Goal: Task Accomplishment & Management: Manage account settings

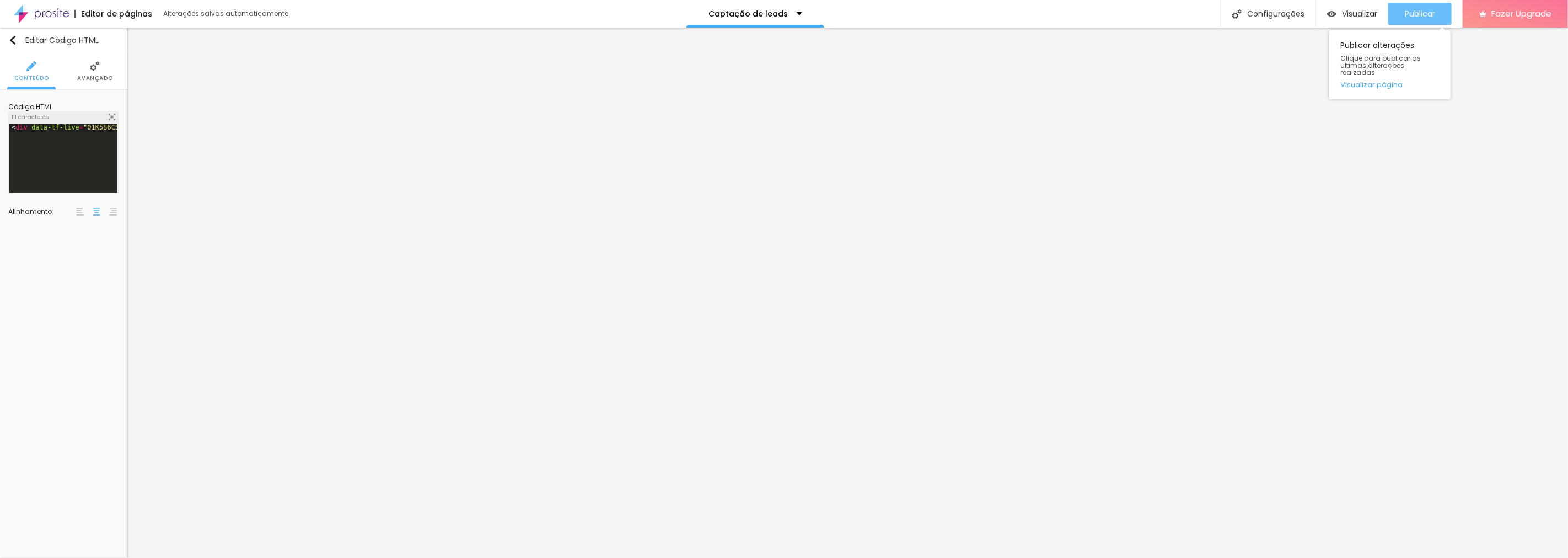
click at [1413, 12] on span "Publicar" at bounding box center [1420, 13] width 30 height 9
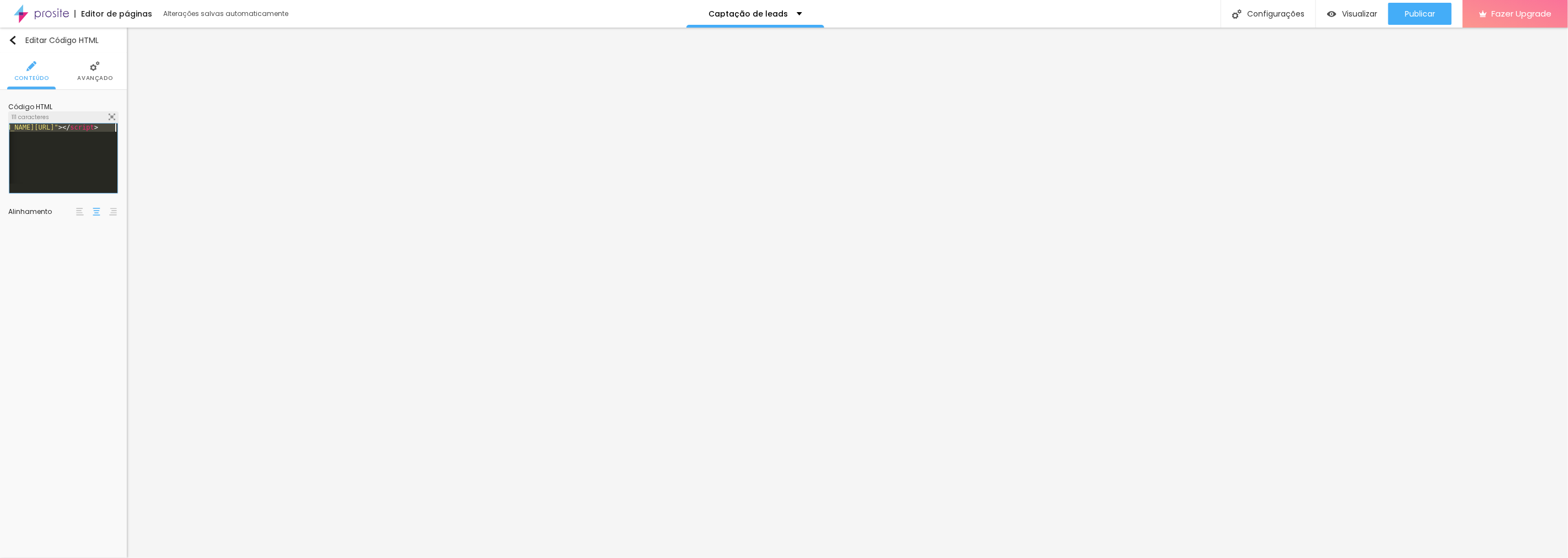
click at [54, 152] on div at bounding box center [63, 166] width 108 height 85
click at [1427, 13] on span "Publicar" at bounding box center [1420, 13] width 30 height 9
click at [1375, 19] on icon "button" at bounding box center [1382, 14] width 13 height 13
click at [1343, 12] on span "Visualizar" at bounding box center [1360, 13] width 35 height 9
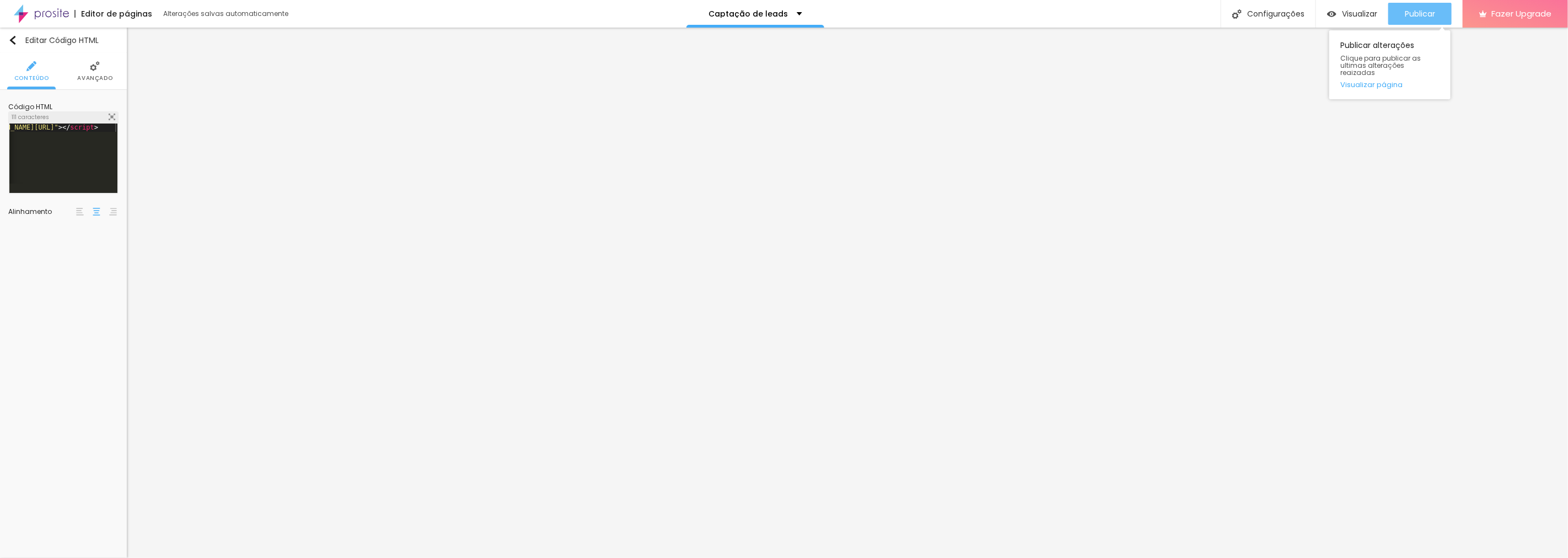
click at [1435, 9] on span "Publicar" at bounding box center [1420, 13] width 30 height 9
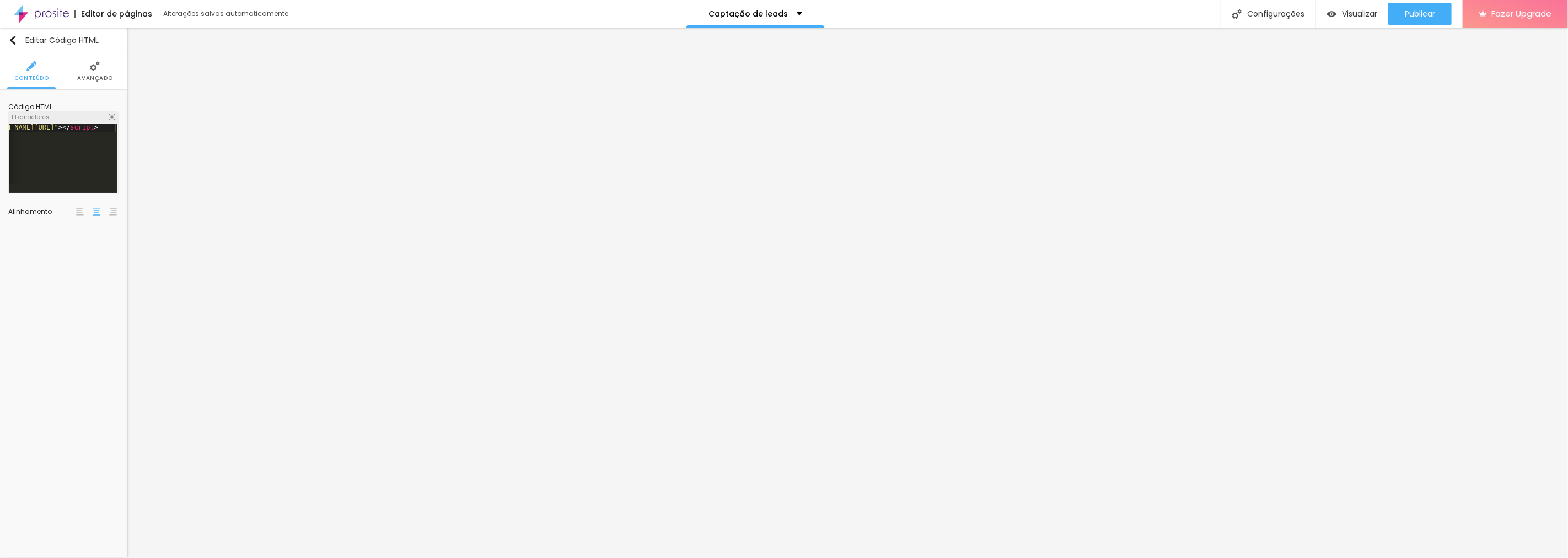
click at [89, 65] on li "Avançado" at bounding box center [95, 71] width 35 height 37
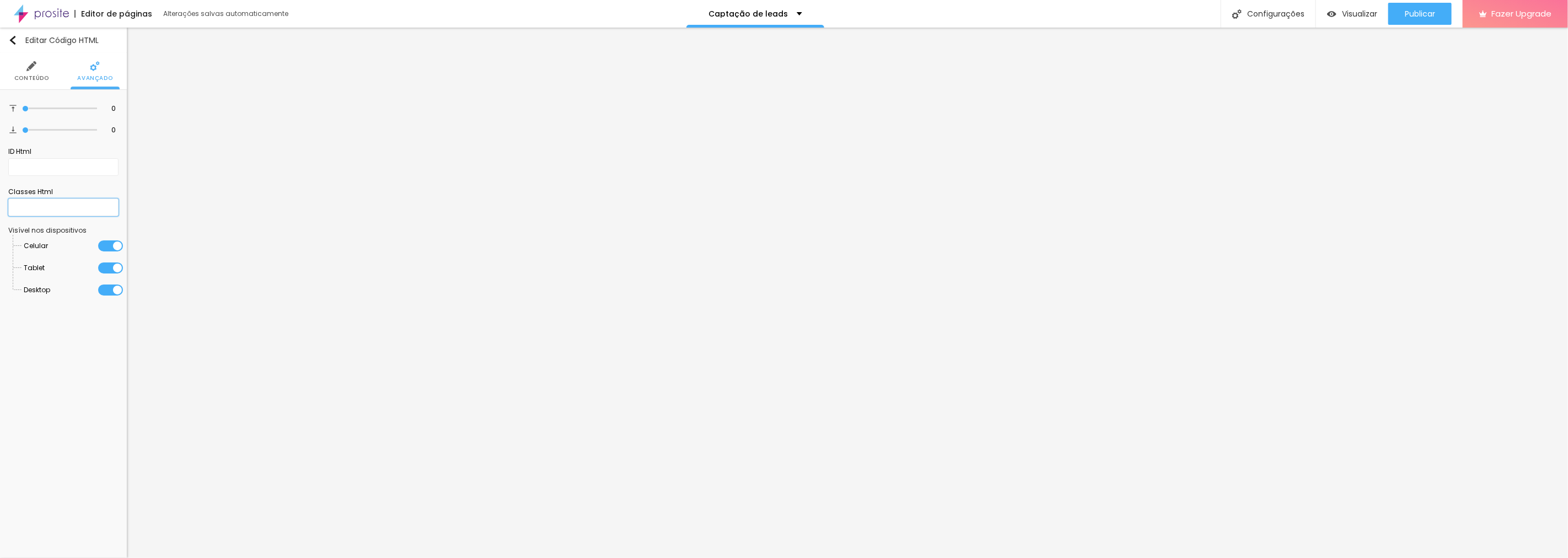
click at [27, 203] on input "text" at bounding box center [63, 207] width 110 height 18
click at [114, 247] on div at bounding box center [110, 246] width 25 height 11
click at [114, 247] on div at bounding box center [110, 246] width 25 height 11
click at [29, 68] on img at bounding box center [31, 66] width 10 height 10
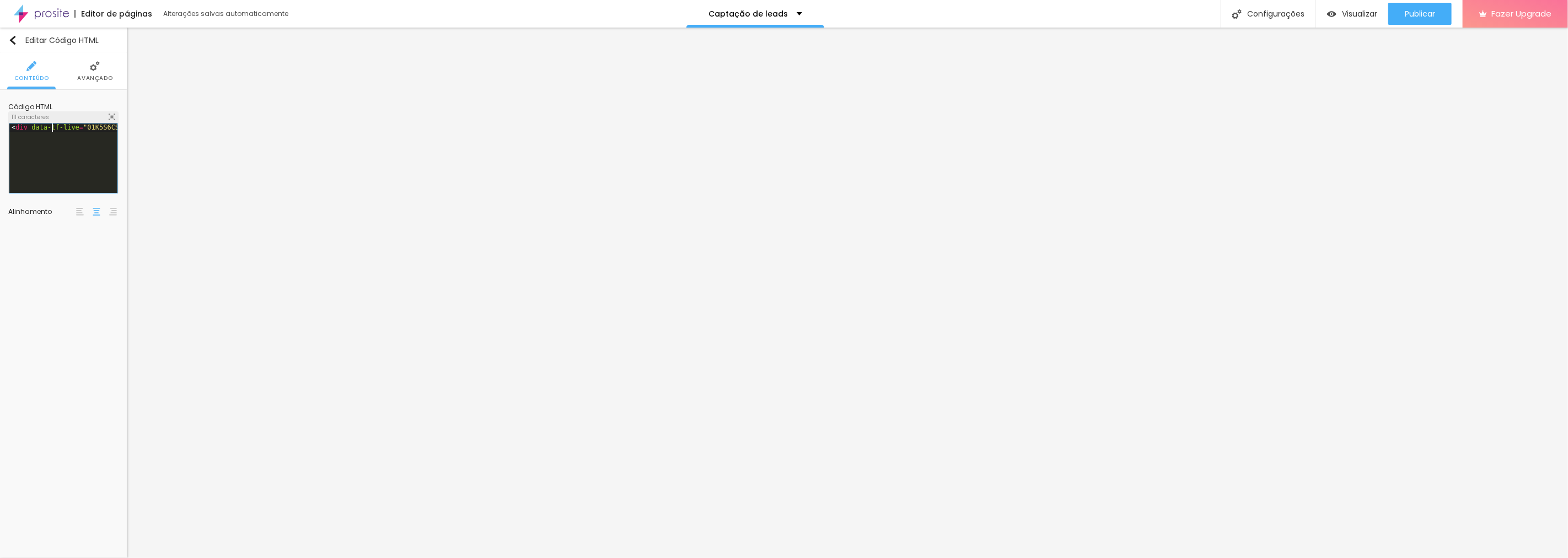
click at [52, 128] on div "< div data-tf-live = "01K5S6CSMHN1DGCRG00JQTG47P" > </ div > < script src = "//…" at bounding box center [213, 161] width 408 height 76
click at [12, 40] on img "button" at bounding box center [13, 40] width 9 height 9
click at [58, 141] on div at bounding box center [63, 166] width 108 height 85
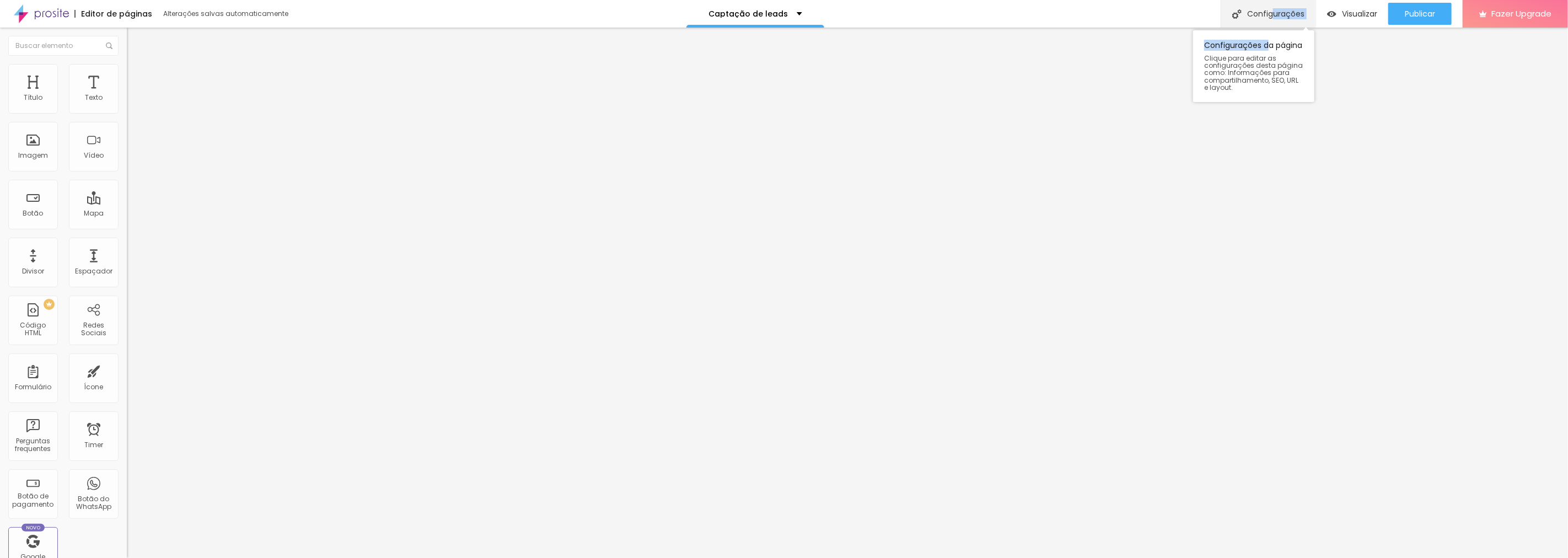
drag, startPoint x: 1269, startPoint y: 26, endPoint x: 1270, endPoint y: 19, distance: 7.1
click at [1269, 21] on div "Configurações Configurações da página Clique para editar as configurações desta…" at bounding box center [1268, 13] width 95 height 27
click at [1244, 8] on div "Configurações" at bounding box center [1268, 13] width 95 height 27
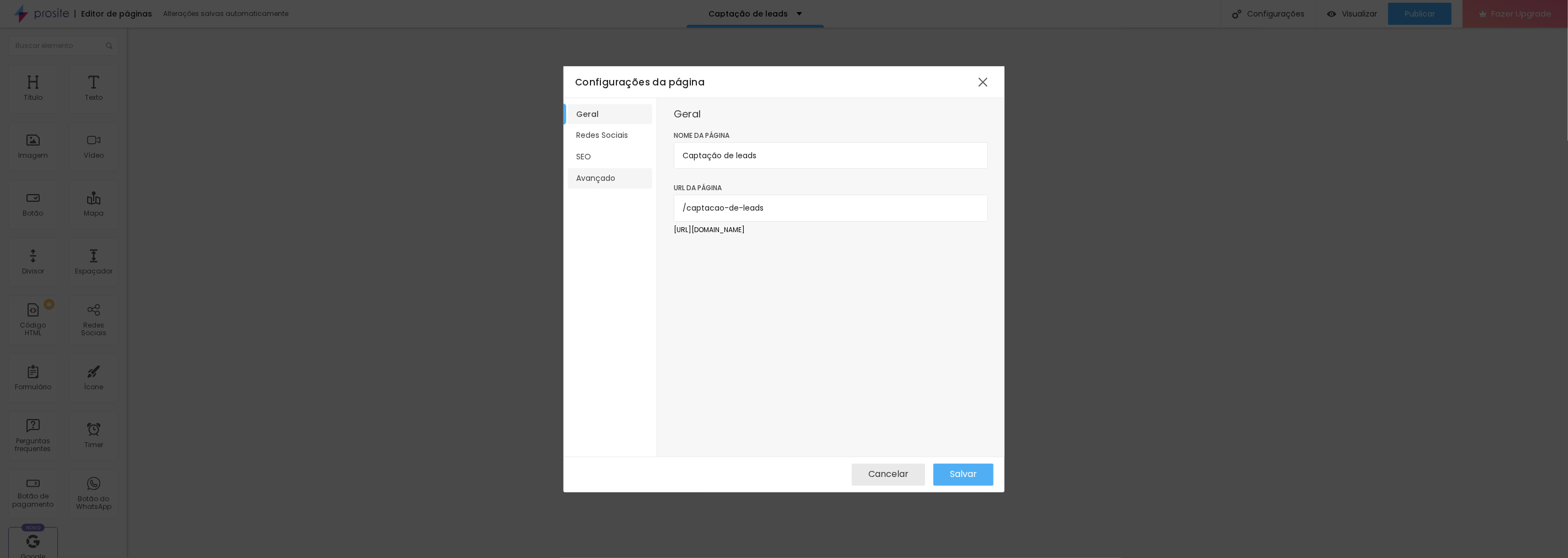
click at [607, 178] on li "Avançado" at bounding box center [610, 178] width 85 height 21
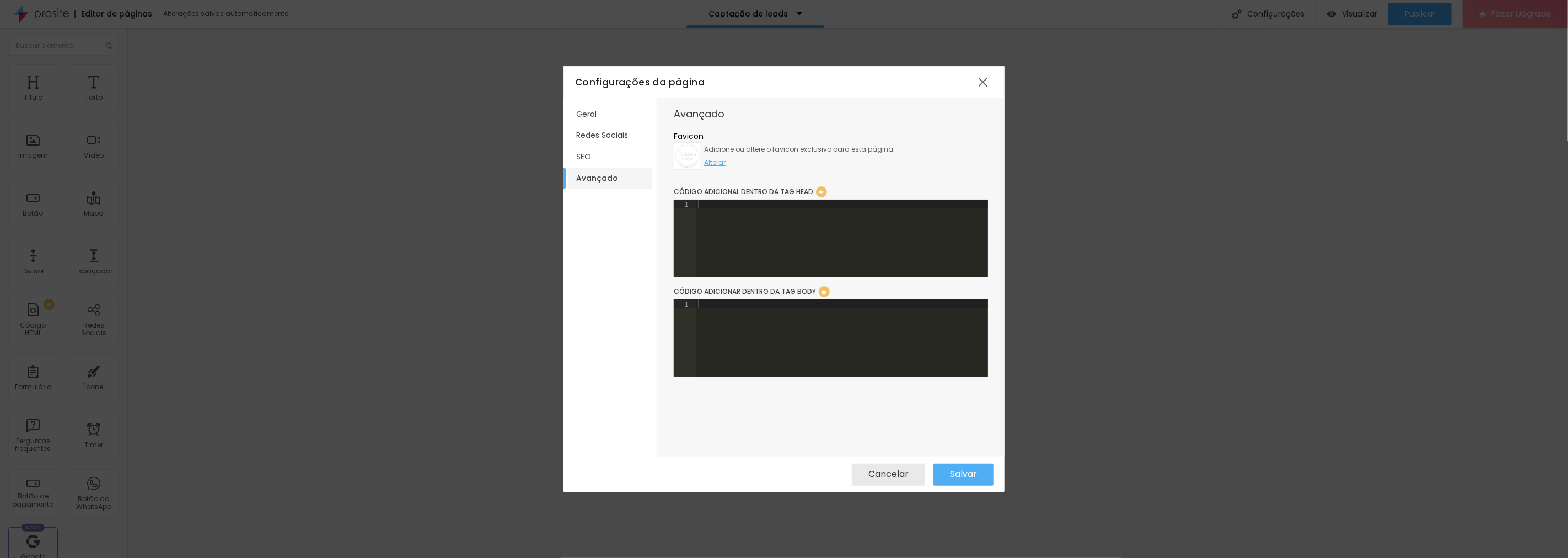
click at [763, 318] on div at bounding box center [842, 346] width 292 height 93
click at [961, 474] on span "Salvar" at bounding box center [964, 474] width 27 height 10
click at [985, 78] on div at bounding box center [983, 82] width 20 height 20
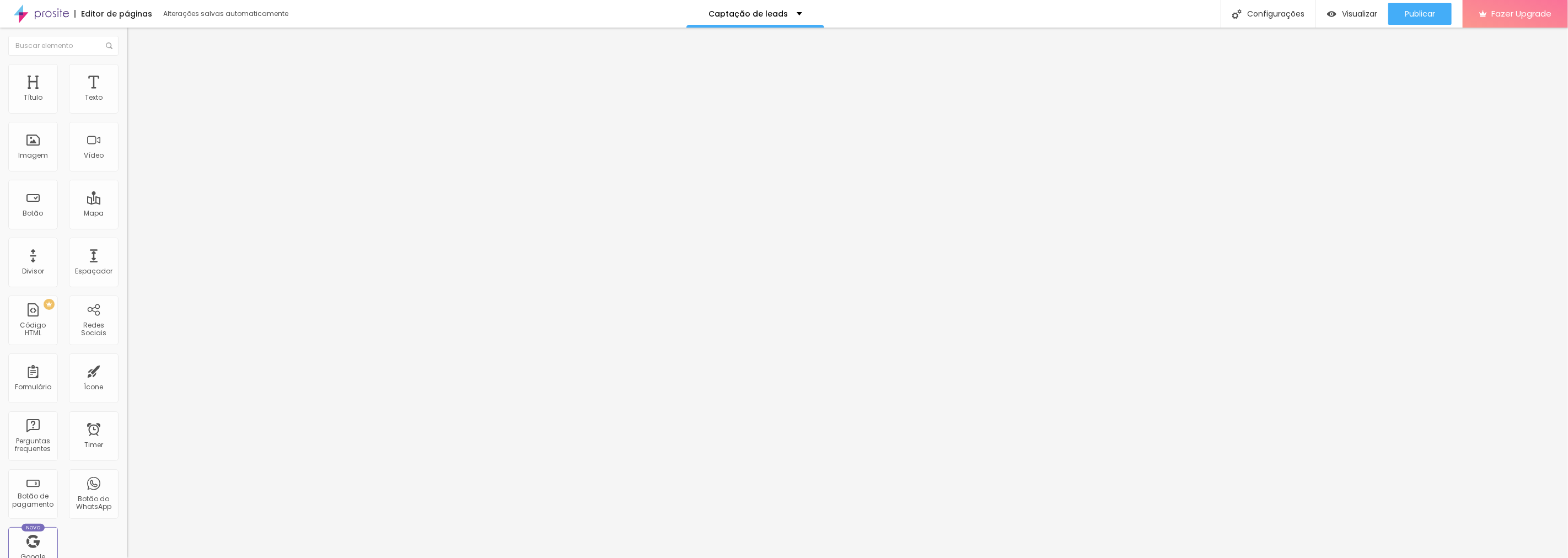
drag, startPoint x: 131, startPoint y: 9, endPoint x: 37, endPoint y: 11, distance: 94.0
click at [37, 11] on img at bounding box center [41, 13] width 55 height 27
click at [1271, 21] on div "Configurações" at bounding box center [1268, 13] width 95 height 27
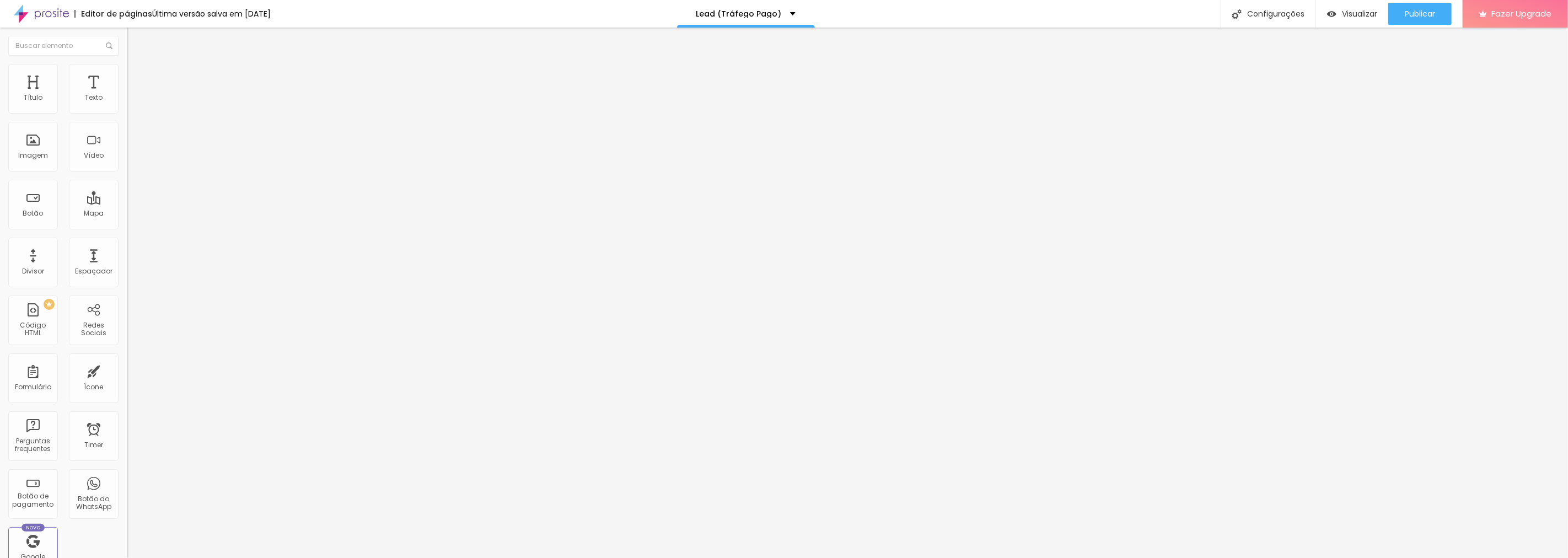
scroll to position [0, 116]
click at [1353, 15] on span "Visualizar" at bounding box center [1360, 13] width 35 height 9
click at [1276, 23] on div "Configurações" at bounding box center [1268, 13] width 95 height 27
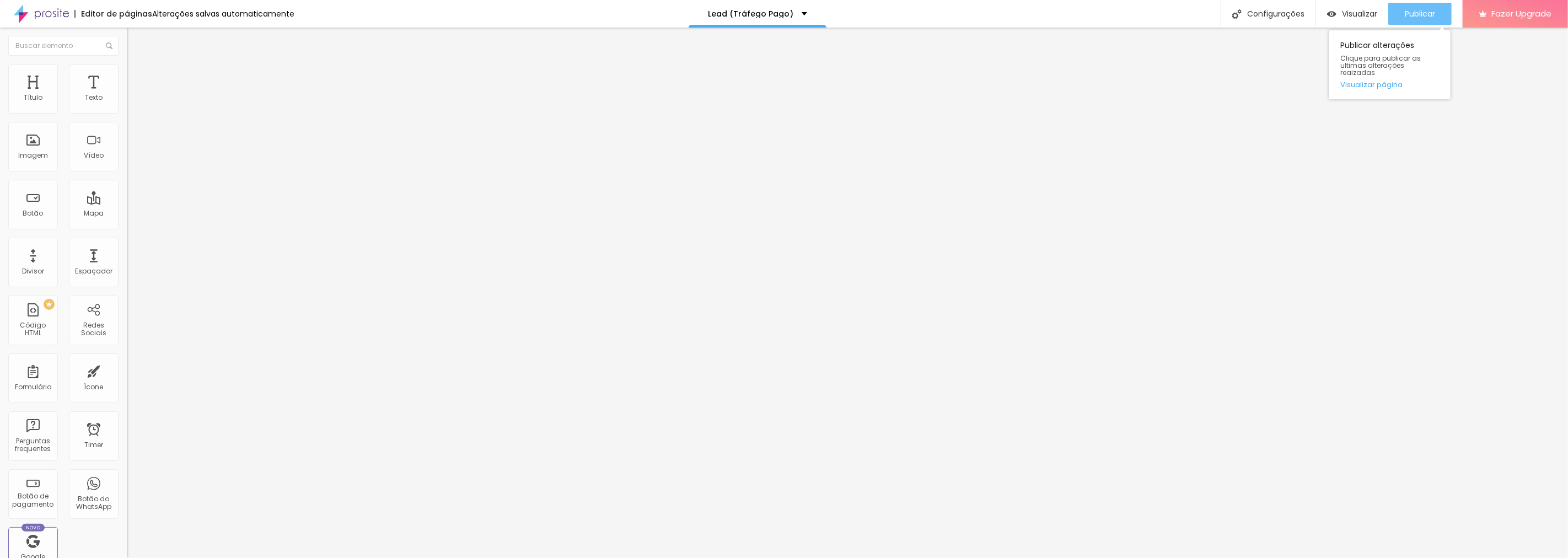
click at [1410, 13] on span "Publicar" at bounding box center [1420, 13] width 30 height 9
click at [1358, 9] on span "Visualizar" at bounding box center [1349, 13] width 35 height 9
click at [728, 13] on p "Lead (Instagram LinkBio)" at bounding box center [738, 13] width 100 height 8
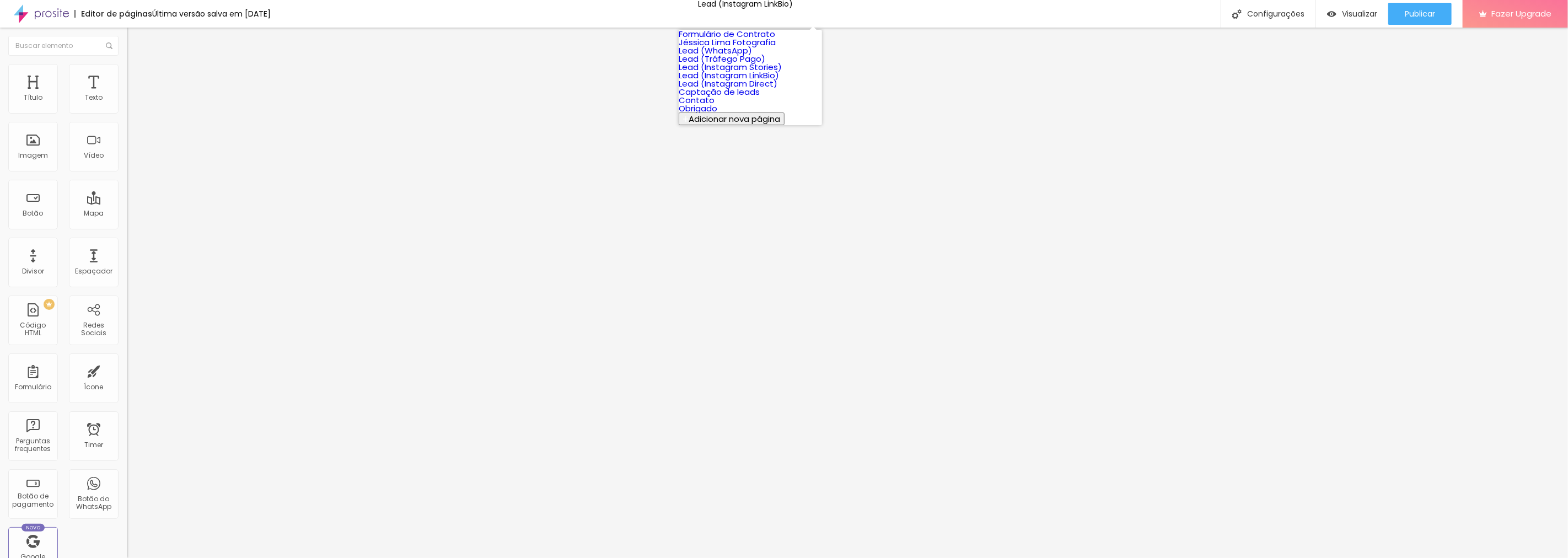
click at [922, 15] on div "Editor de páginas Última versão salva em 16/09/2025 Lead (Instagram LinkBio) Co…" at bounding box center [784, 13] width 1568 height 27
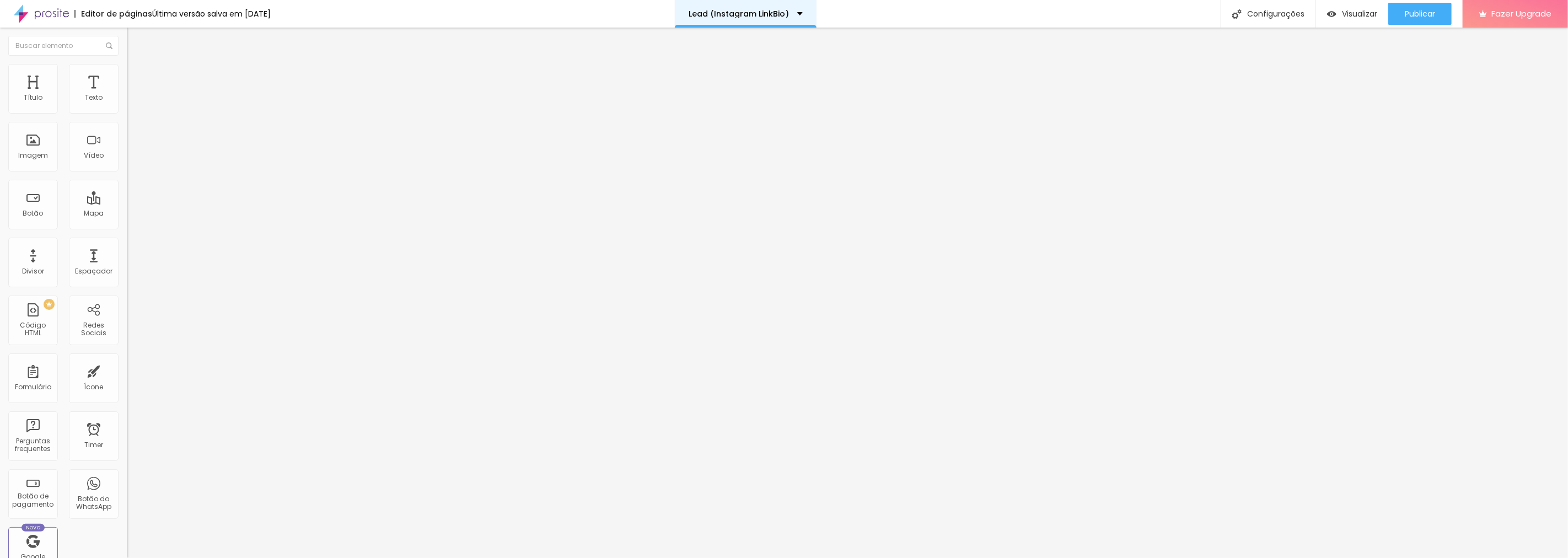
click at [761, 10] on p "Lead (Instagram LinkBio)" at bounding box center [738, 13] width 100 height 8
click at [905, 3] on div "Editor de páginas Última versão salva em 16/09/2025 Lead (Instagram LinkBio) Co…" at bounding box center [784, 13] width 1568 height 27
click at [1261, 5] on div "Configurações" at bounding box center [1268, 13] width 95 height 27
drag, startPoint x: 799, startPoint y: 163, endPoint x: 656, endPoint y: 156, distance: 143.2
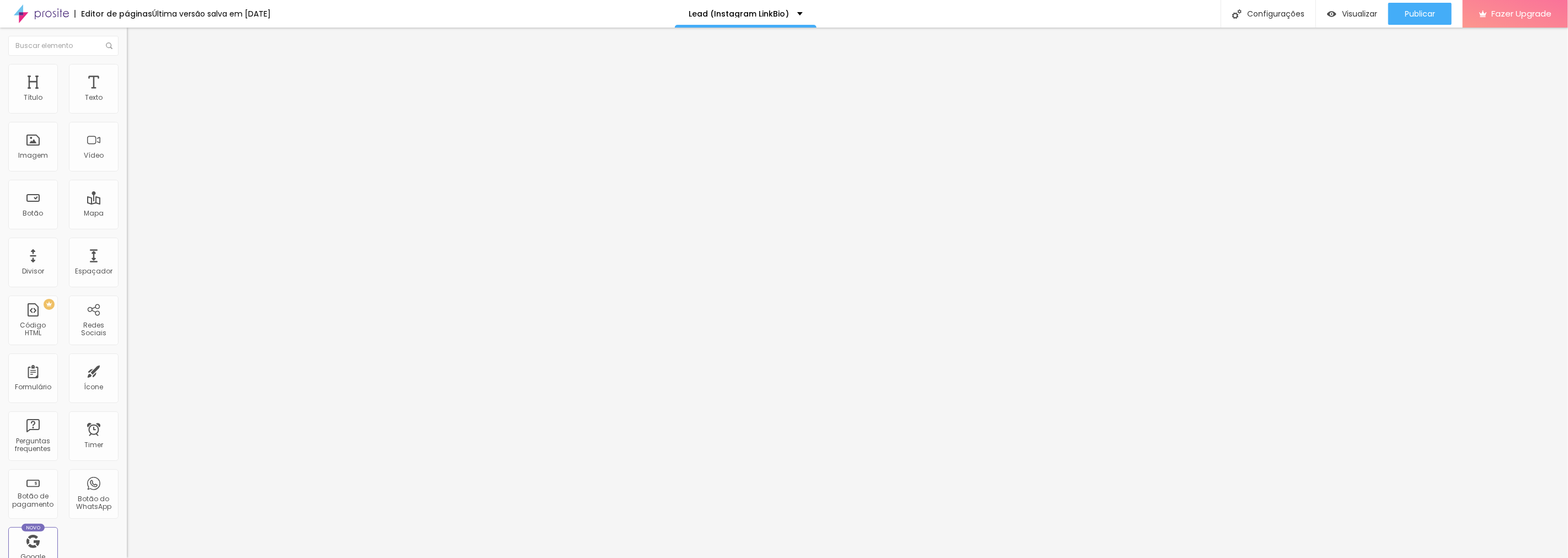
drag, startPoint x: 707, startPoint y: 155, endPoint x: 772, endPoint y: 148, distance: 65.4
type input "Lead (Lista de Espera)"
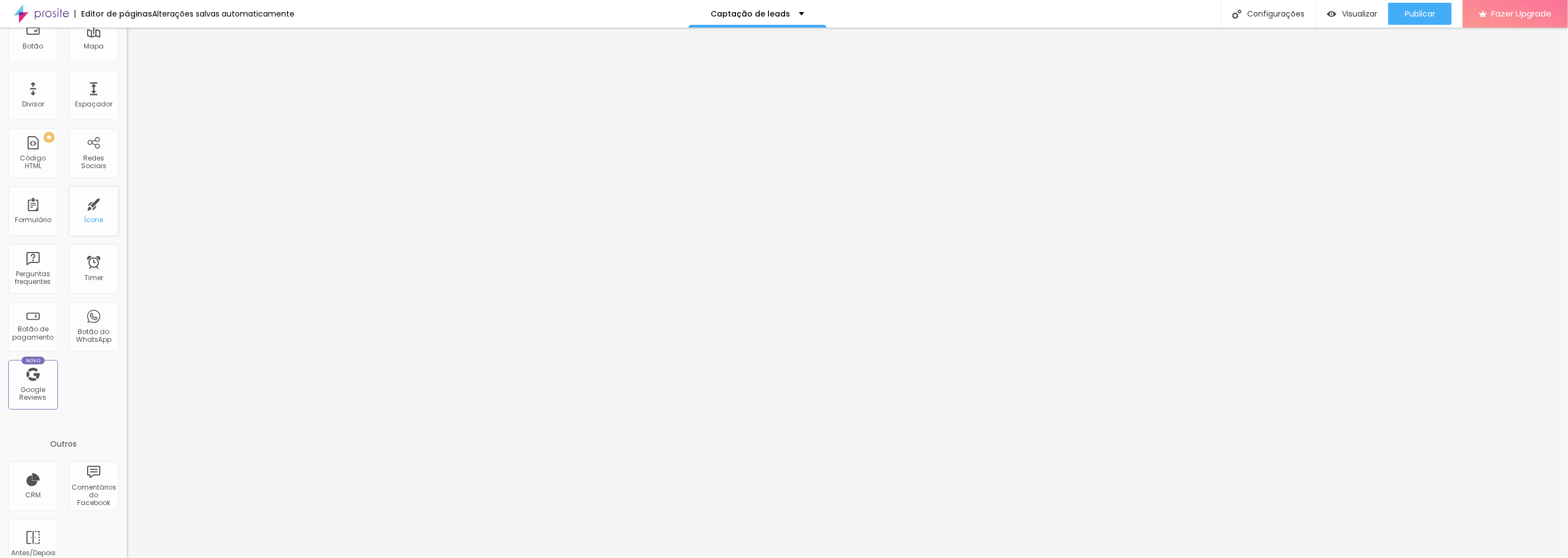
scroll to position [186, 0]
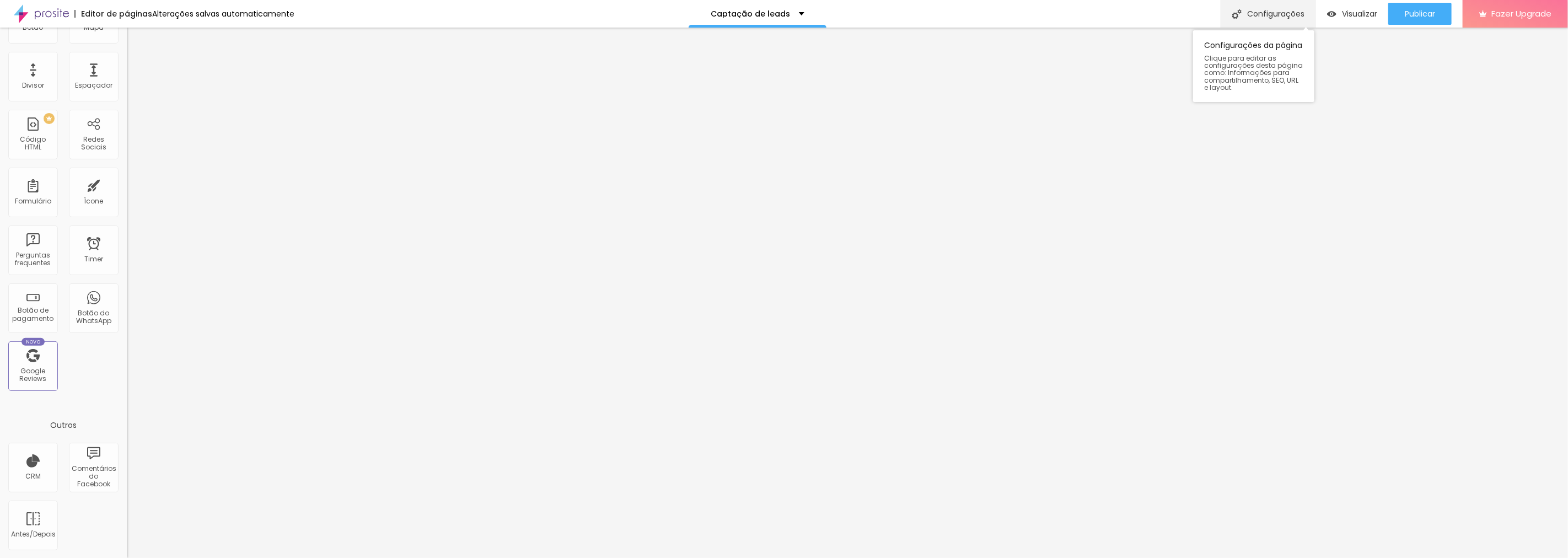
click at [1250, 9] on div "Configurações" at bounding box center [1268, 13] width 95 height 27
drag, startPoint x: 771, startPoint y: 206, endPoint x: 687, endPoint y: 206, distance: 84.0
type input "/Instagram-LinkBio"
drag, startPoint x: 794, startPoint y: 155, endPoint x: 670, endPoint y: 153, distance: 124.0
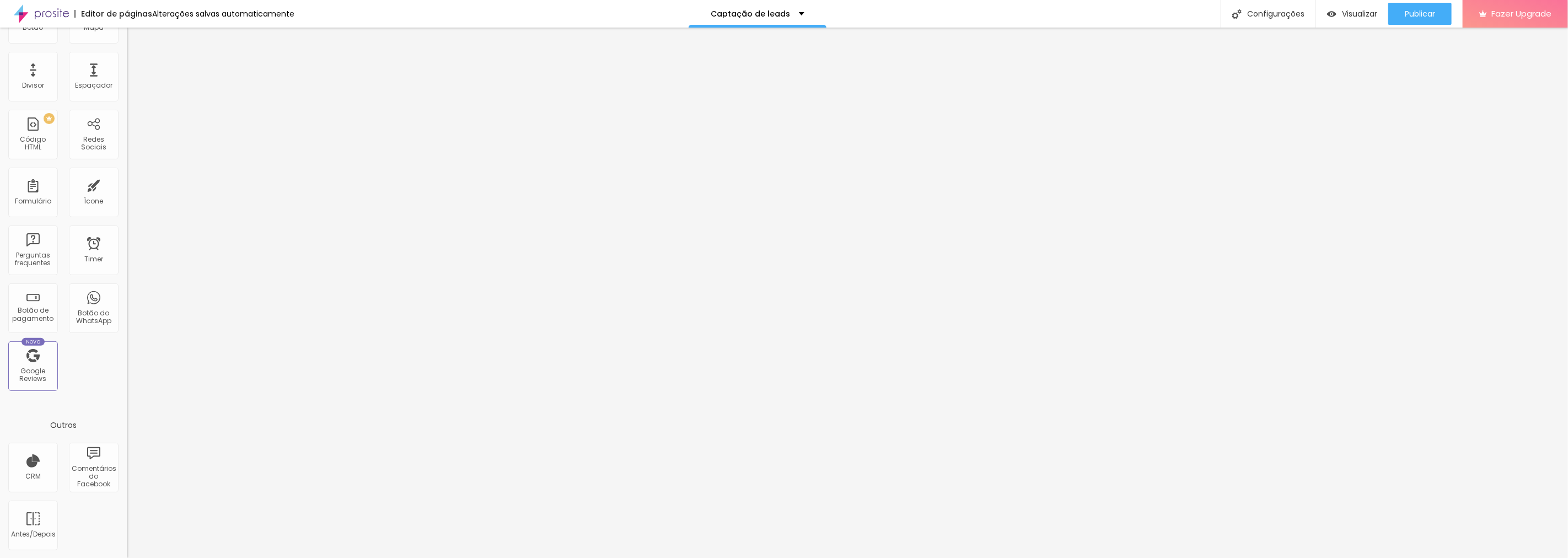
paste input "Lead (Instagram LinkBio)"
type input "Lead (Instagram LinkBio)"
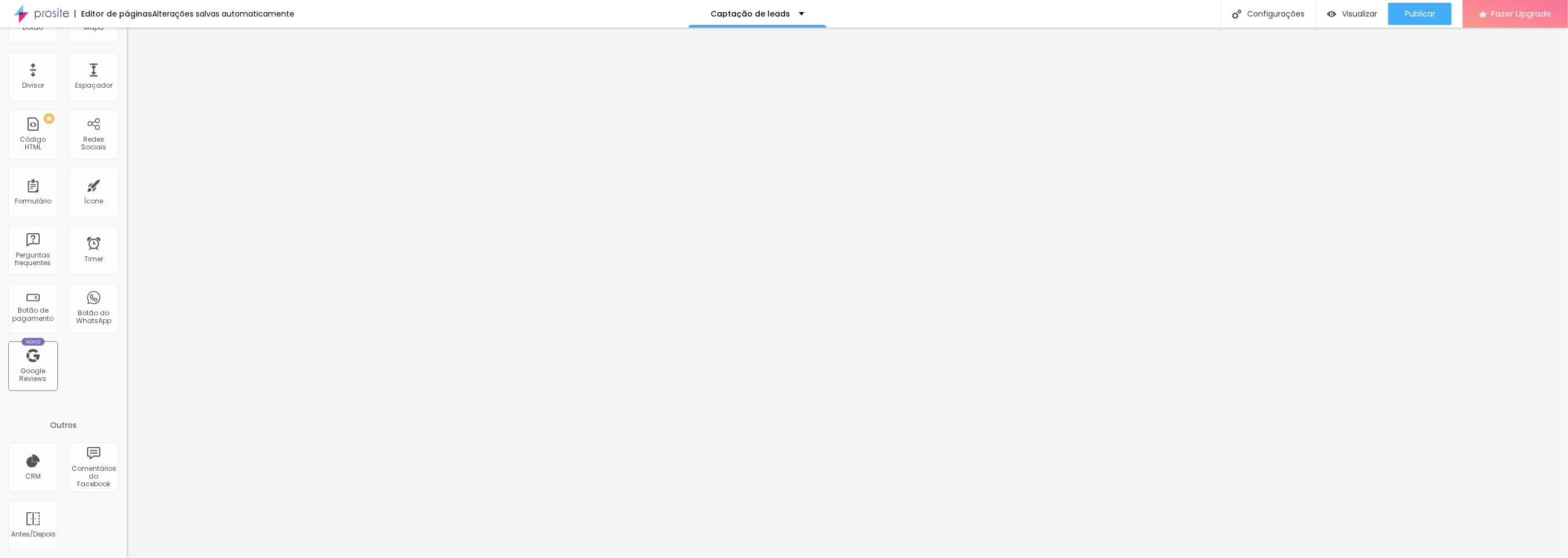
paste textarea
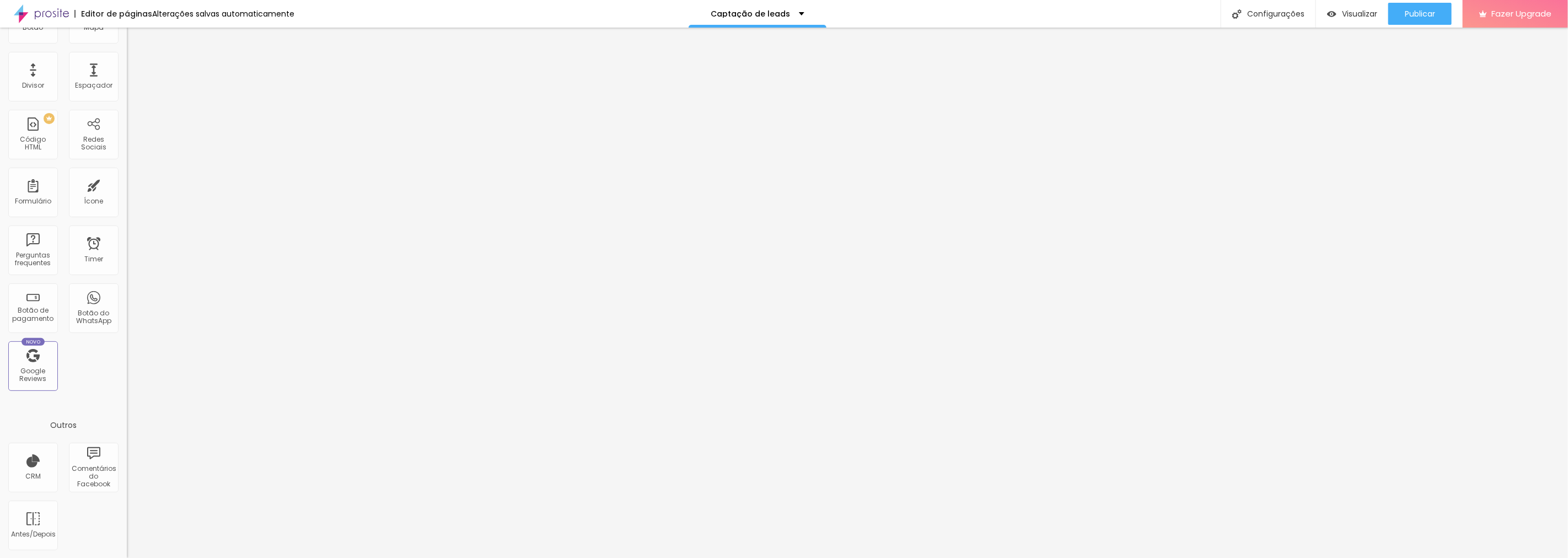
scroll to position [0, 116]
click at [1413, 12] on span "Publicar" at bounding box center [1420, 13] width 30 height 9
click at [1354, 7] on div "Visualizar" at bounding box center [1342, 14] width 50 height 22
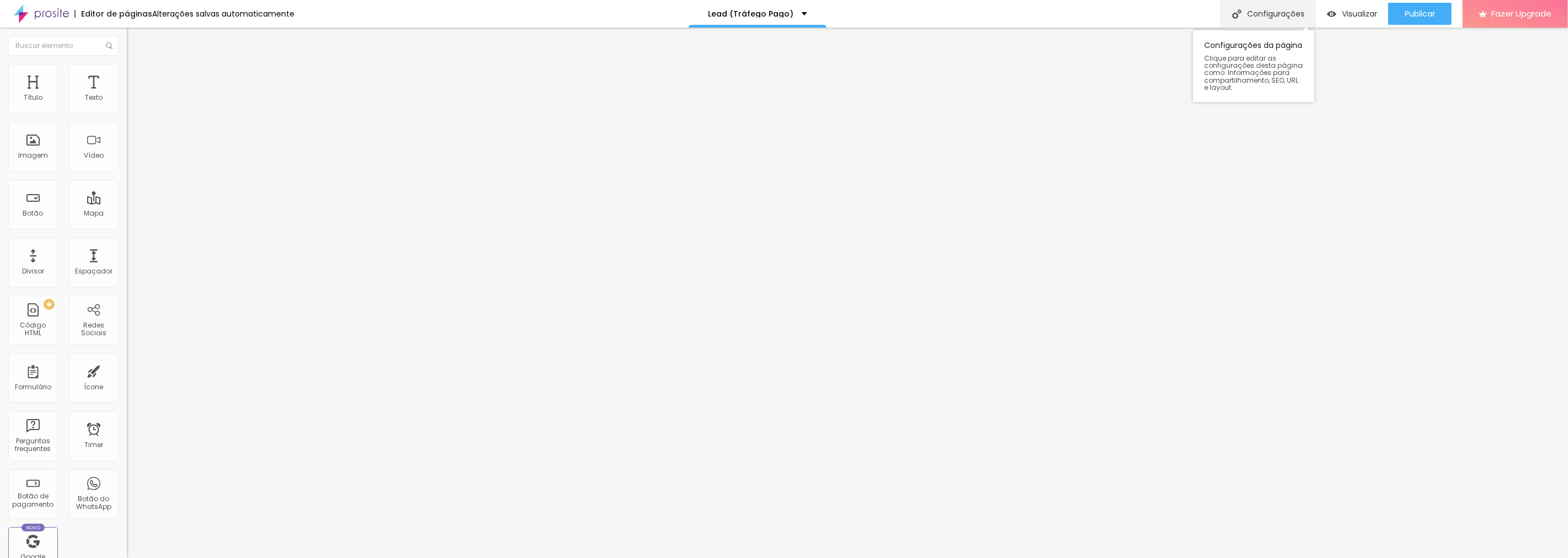
click at [1276, 17] on div "Configurações" at bounding box center [1268, 13] width 95 height 27
drag, startPoint x: 858, startPoint y: 328, endPoint x: 671, endPoint y: 296, distance: 189.7
